Goal: Task Accomplishment & Management: Use online tool/utility

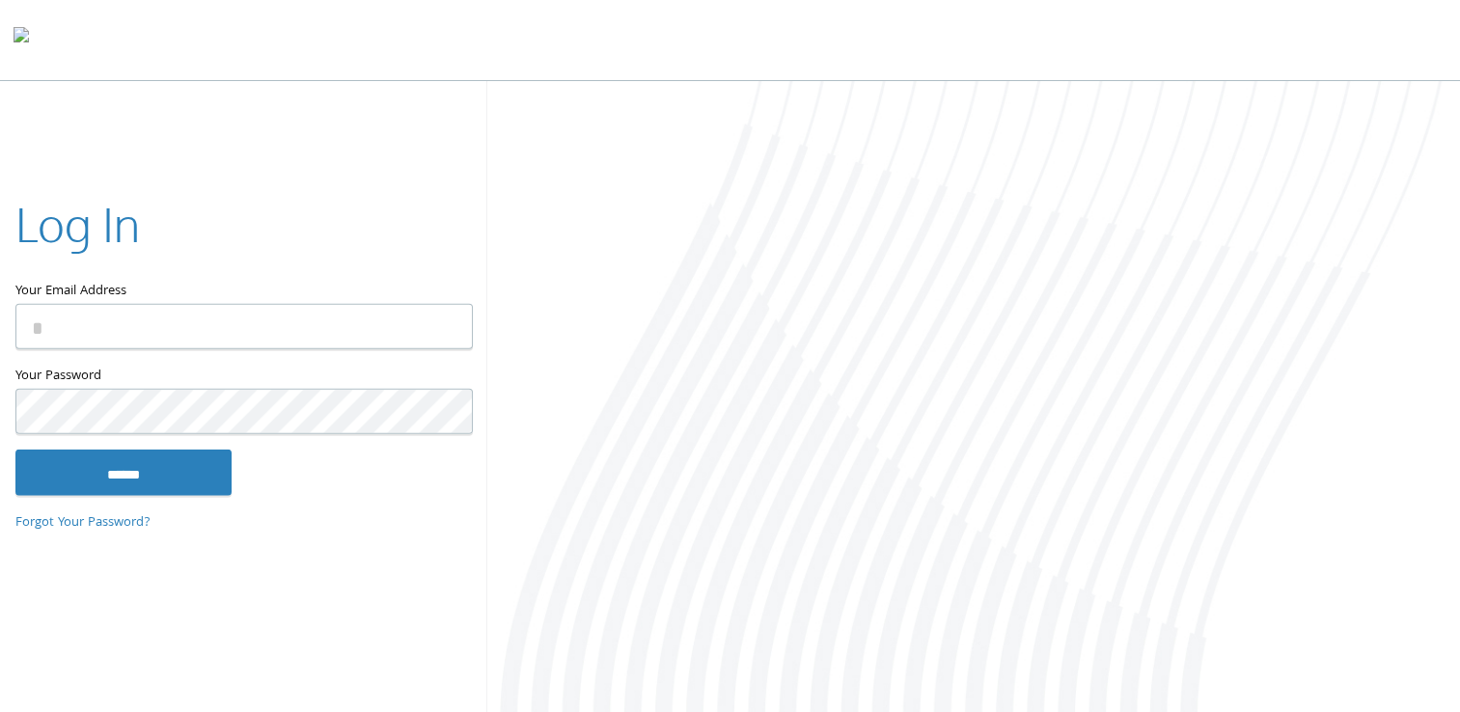
click at [202, 330] on input "Your Email Address" at bounding box center [243, 326] width 457 height 45
type input "**********"
click at [15, 449] on input "******" at bounding box center [123, 472] width 216 height 46
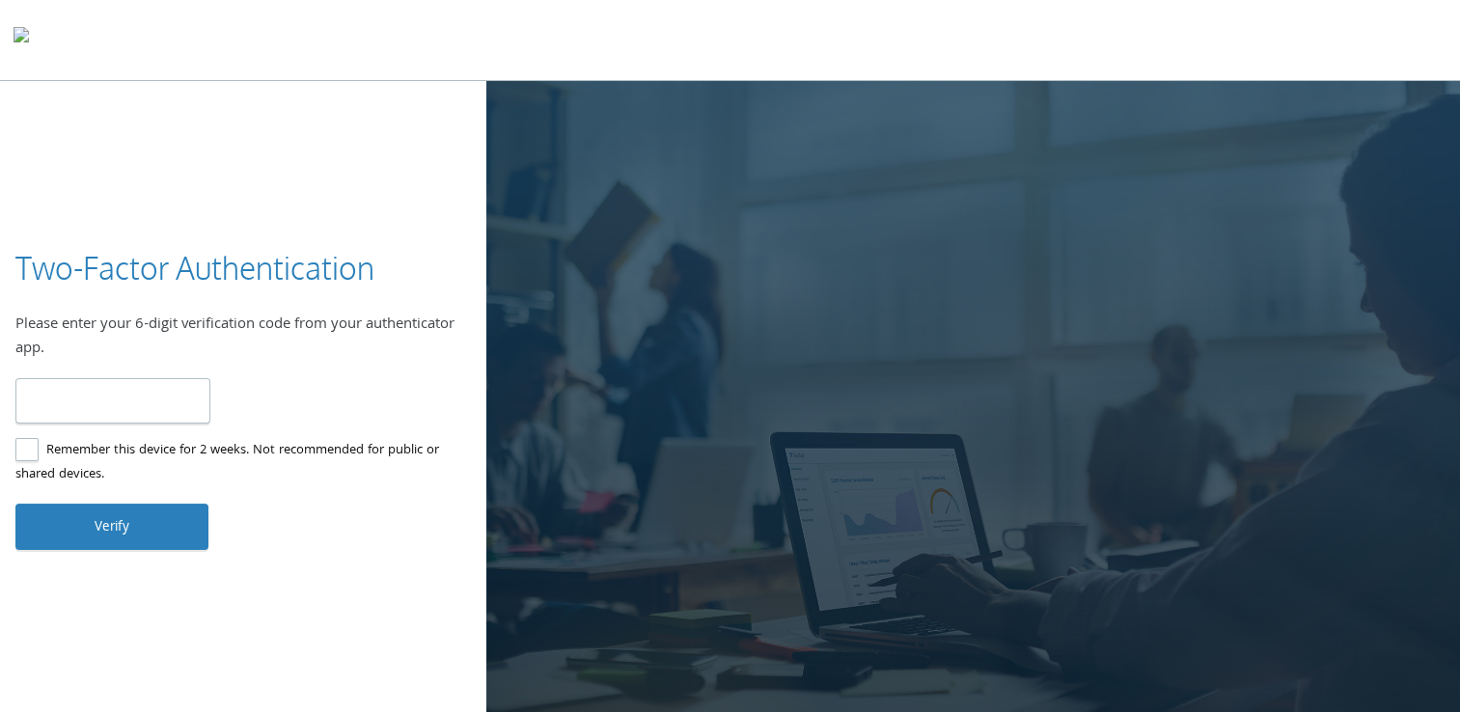
type input "******"
